Goal: Subscribe to service/newsletter

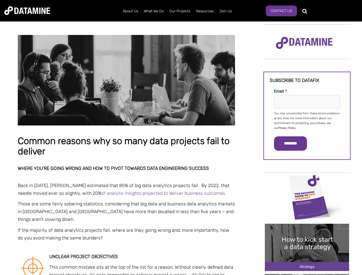
click at [307, 120] on p "You may unsubscribe from these communications at any time. For more information…" at bounding box center [307, 120] width 66 height 19
click at [294, 143] on input "*********" at bounding box center [290, 143] width 33 height 14
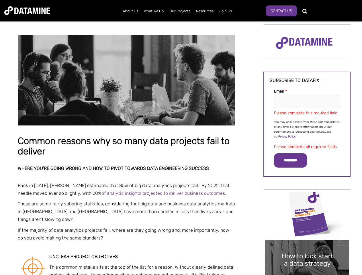
click at [307, 197] on img "Image grid with {{ image_count }} images." at bounding box center [307, 213] width 84 height 47
click at [307, 197] on div "✕" at bounding box center [181, 137] width 362 height 275
click at [307, 247] on img "Image grid with {{ image_count }} images." at bounding box center [307, 263] width 84 height 47
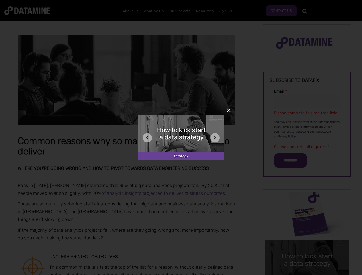
click at [307, 247] on div "✕" at bounding box center [181, 137] width 362 height 275
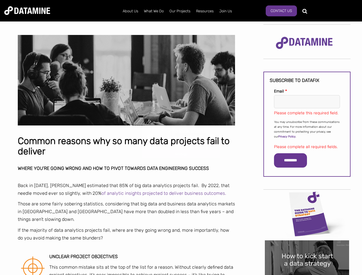
click at [307, 274] on div "✕" at bounding box center [181, 137] width 362 height 275
click at [307, 274] on img "Image grid with {{ image_count }} images." at bounding box center [307, 263] width 84 height 47
